Goal: Check status: Check status

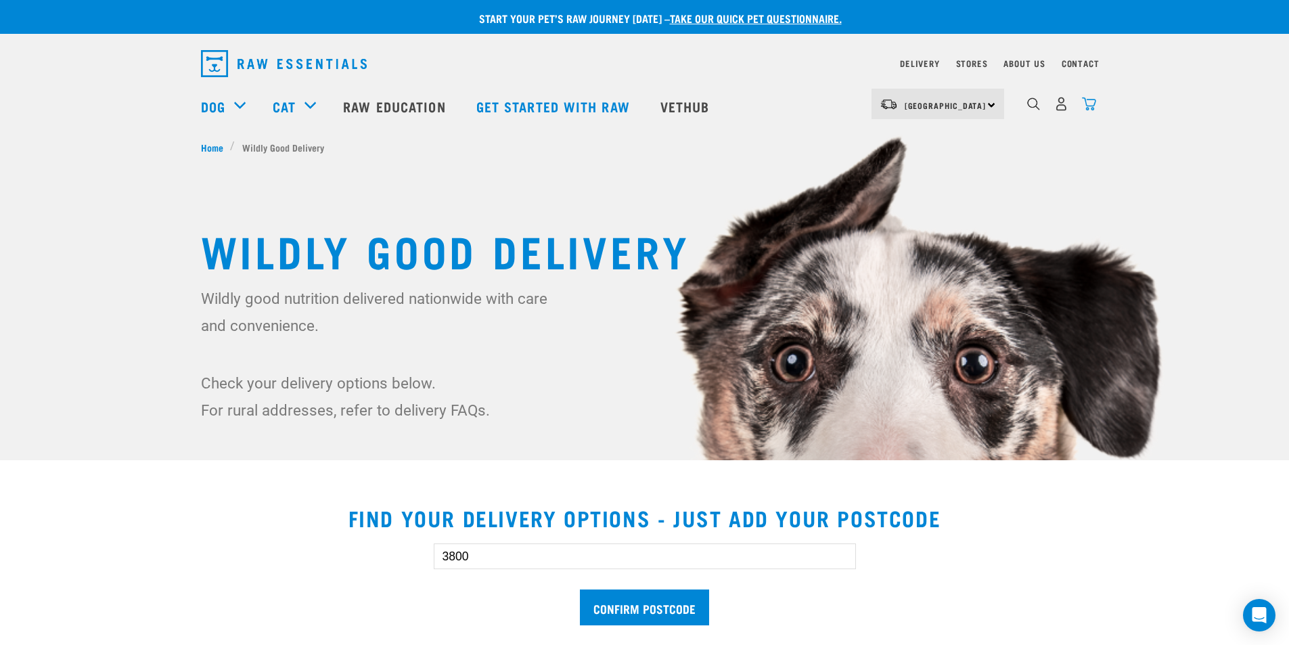
click at [1086, 109] on img "dropdown navigation" at bounding box center [1089, 104] width 14 height 14
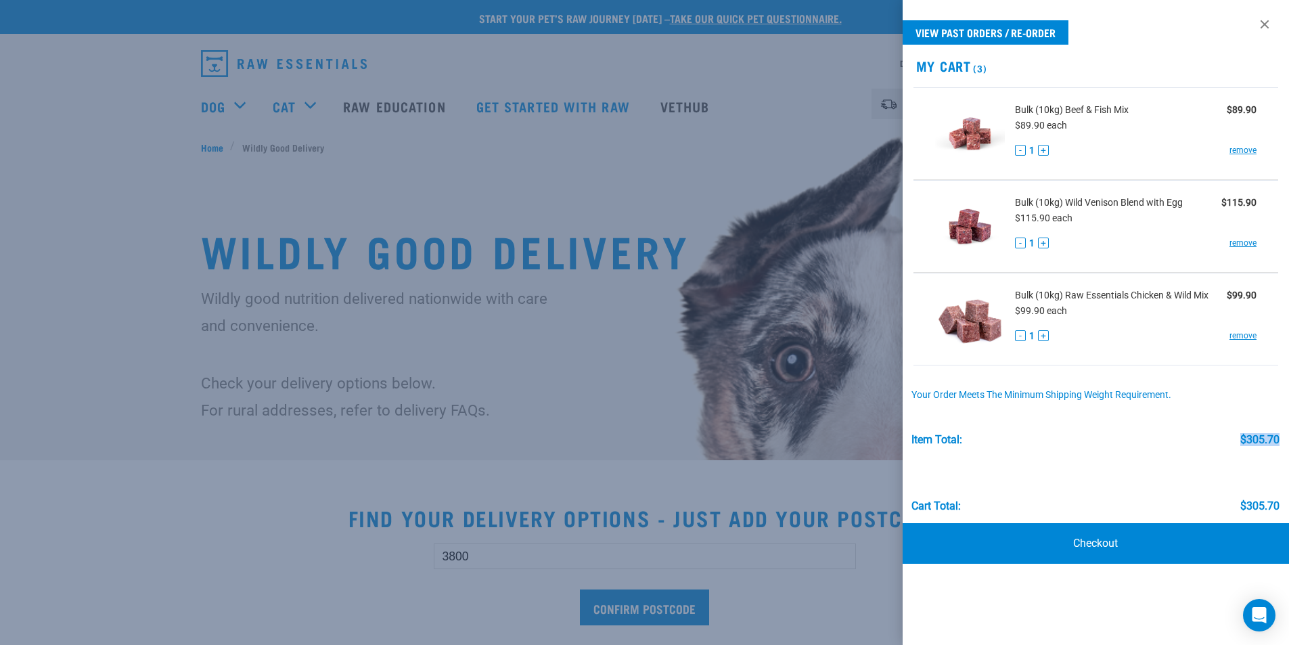
drag, startPoint x: 1230, startPoint y: 439, endPoint x: 1278, endPoint y: 437, distance: 47.4
click at [1278, 437] on div "Item Total: $305.70" at bounding box center [1095, 433] width 368 height 26
copy div "$305.70"
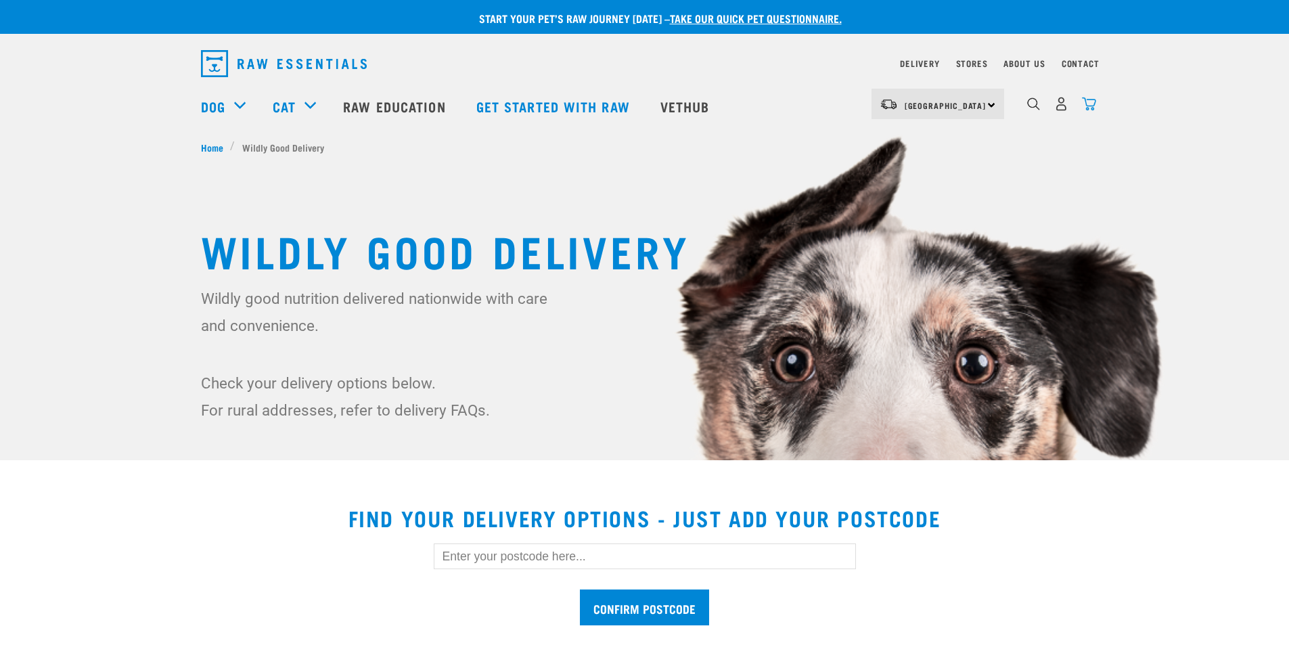
click at [1086, 105] on img "dropdown navigation" at bounding box center [1089, 104] width 14 height 14
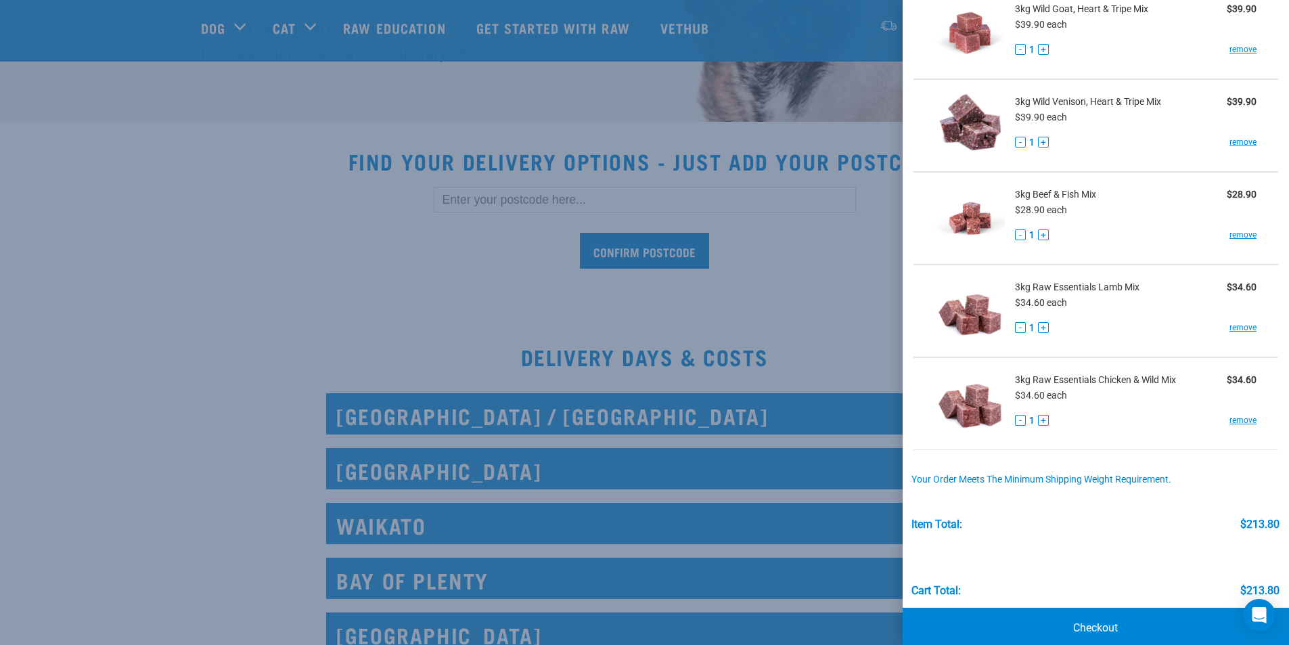
scroll to position [213, 0]
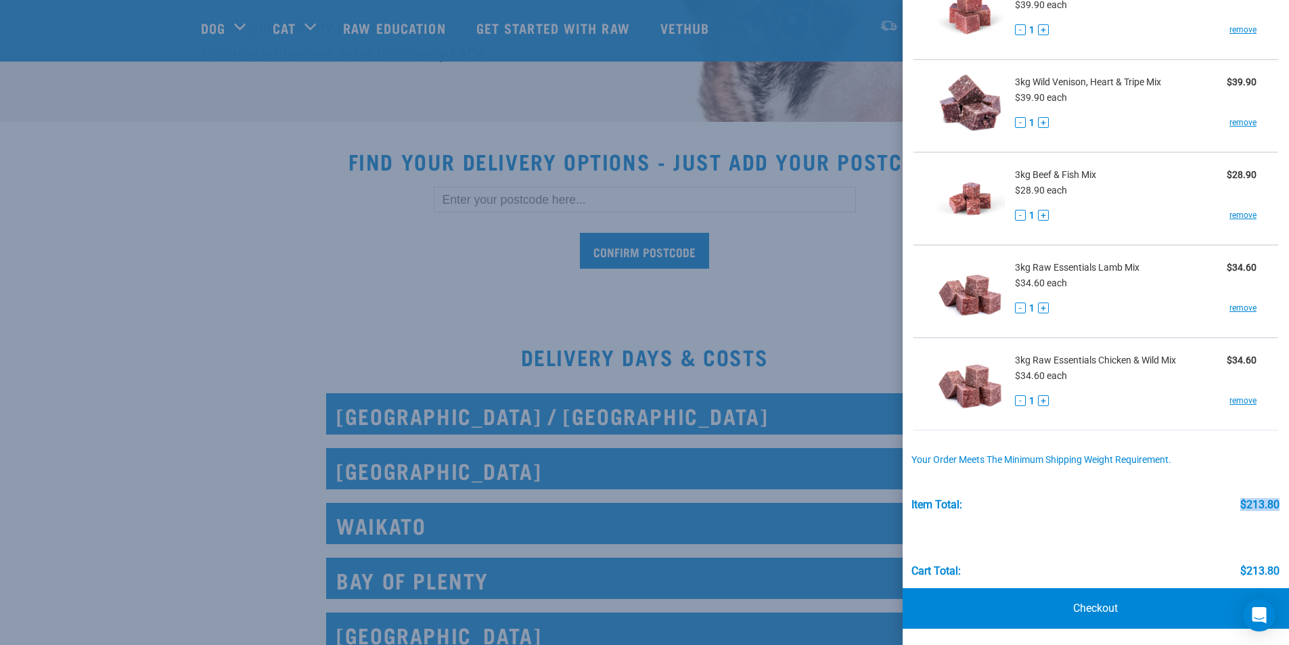
drag, startPoint x: 1226, startPoint y: 505, endPoint x: 1270, endPoint y: 509, distance: 44.1
click at [1270, 509] on div "Order weight: 18.00kg Your order meets the minimum shipping weight requirement.…" at bounding box center [1095, 509] width 387 height 137
copy div "$213.80"
